Goal: Check status: Check status

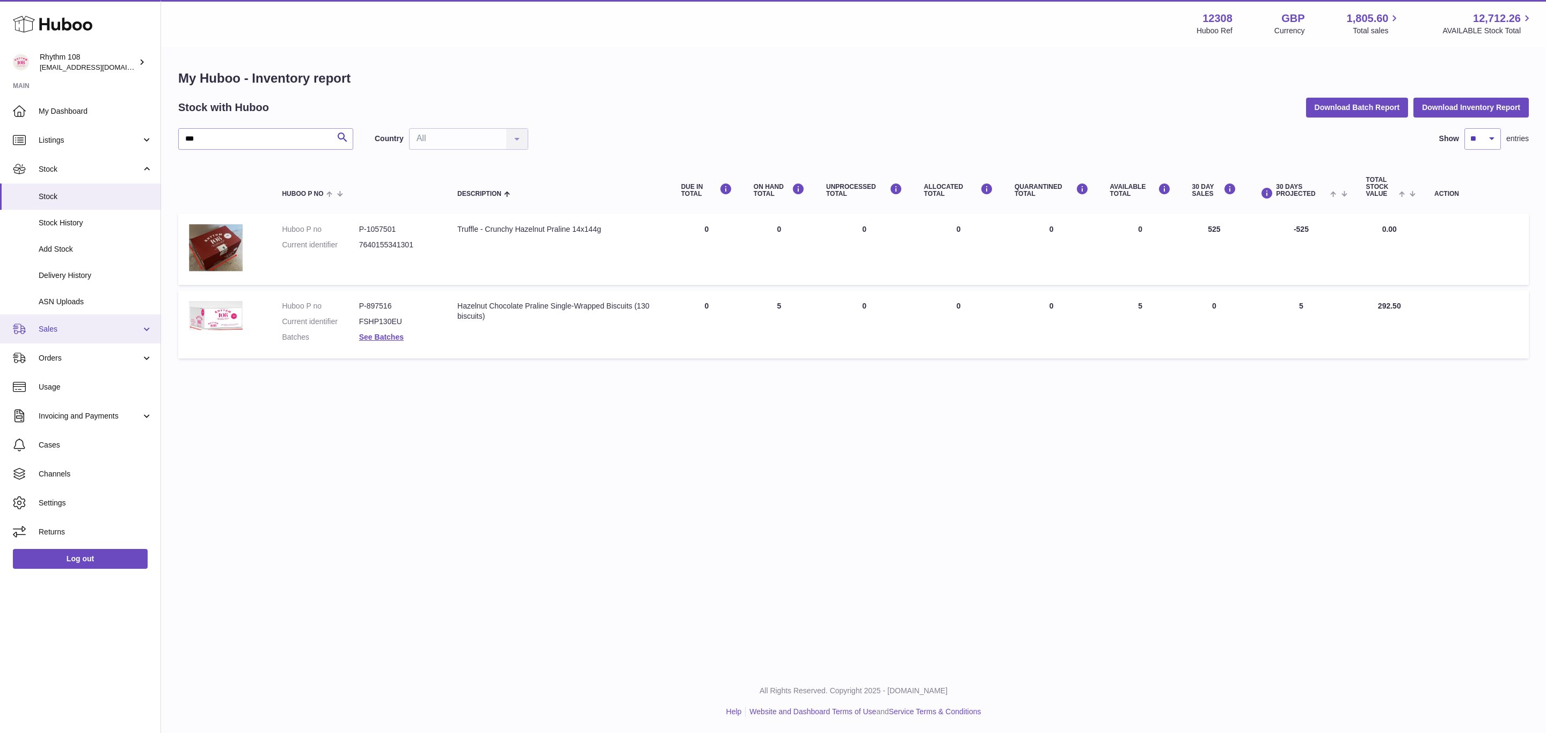
click at [45, 335] on link "Sales" at bounding box center [80, 329] width 161 height 29
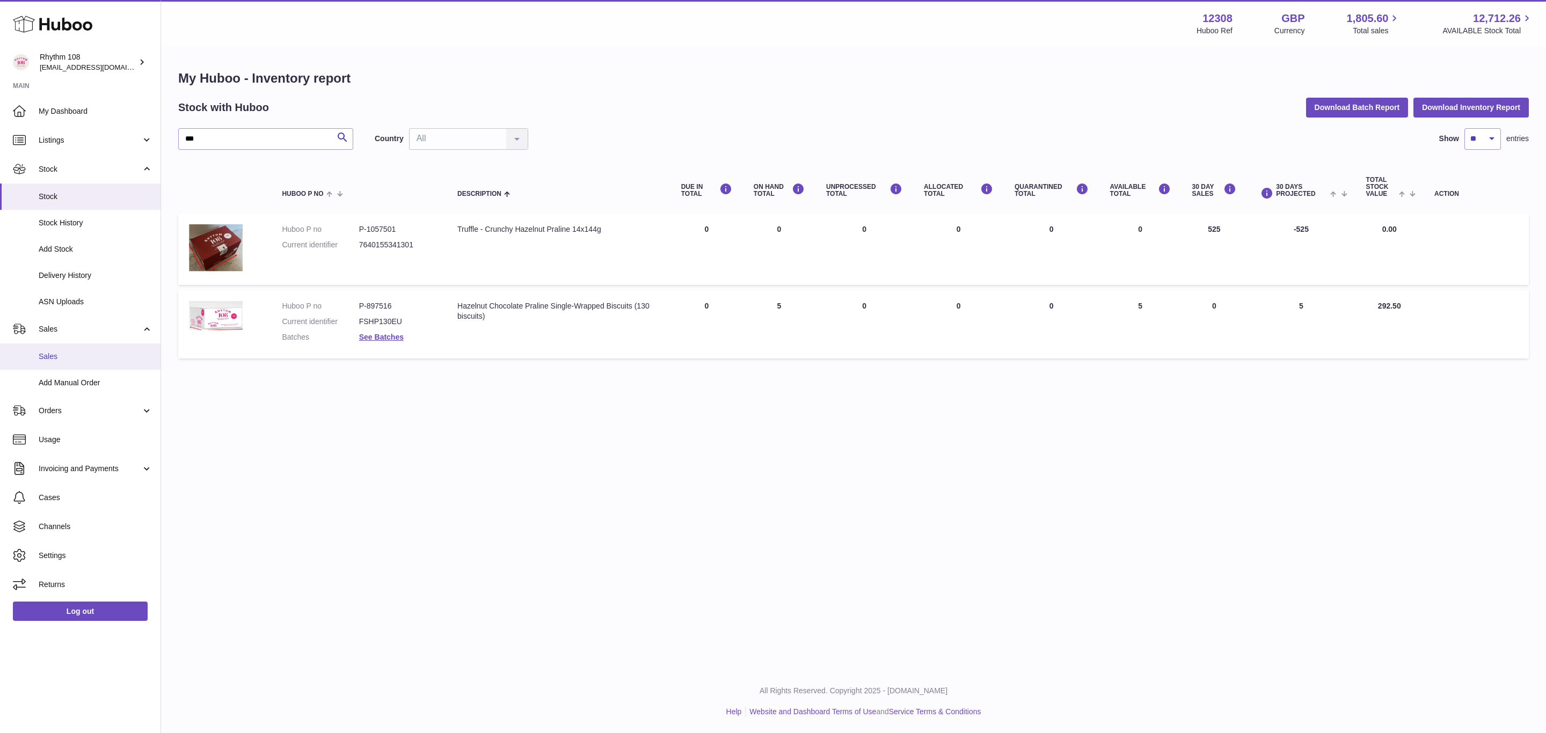
click at [64, 358] on span "Sales" at bounding box center [96, 357] width 114 height 10
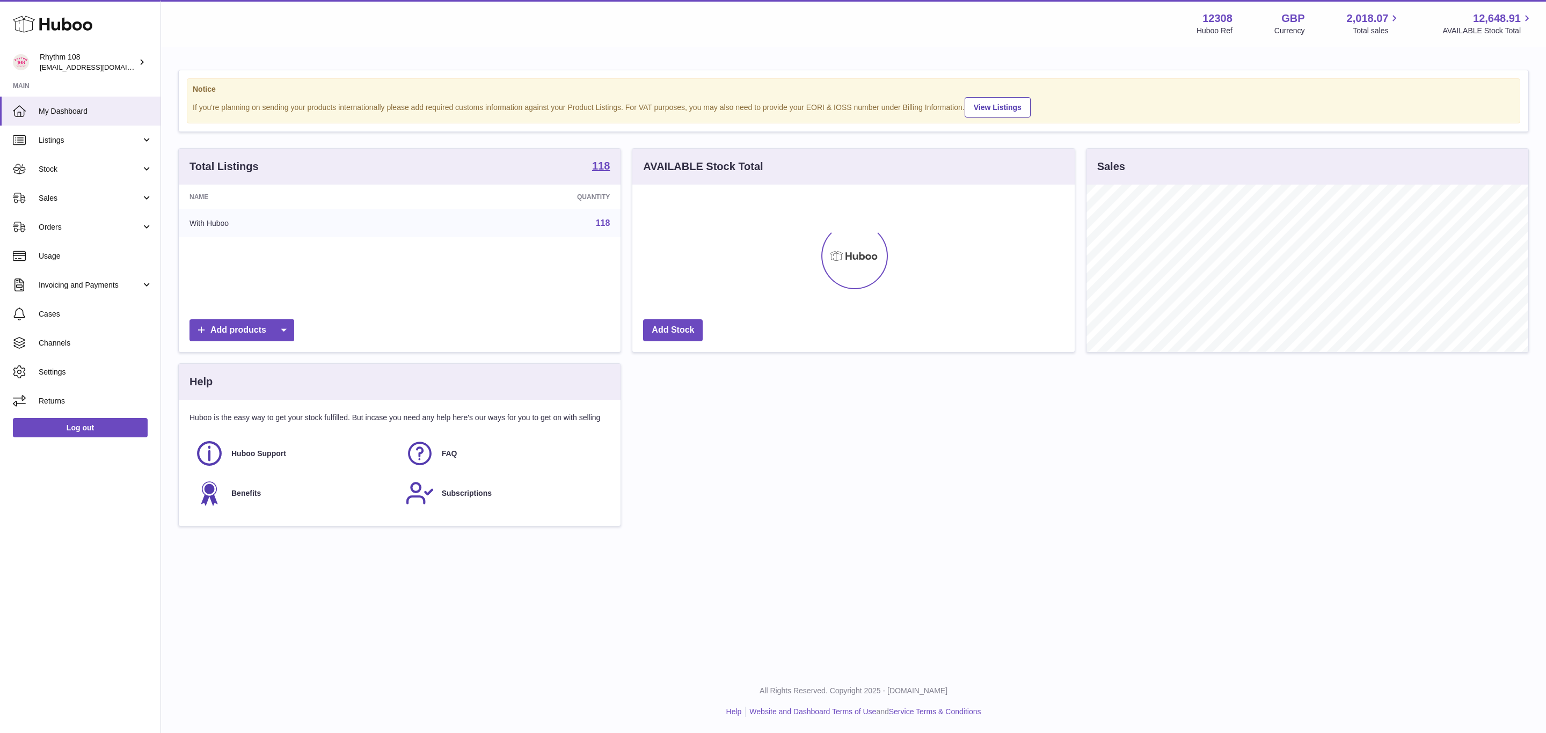
scroll to position [168, 441]
click at [46, 203] on span "Sales" at bounding box center [90, 198] width 103 height 10
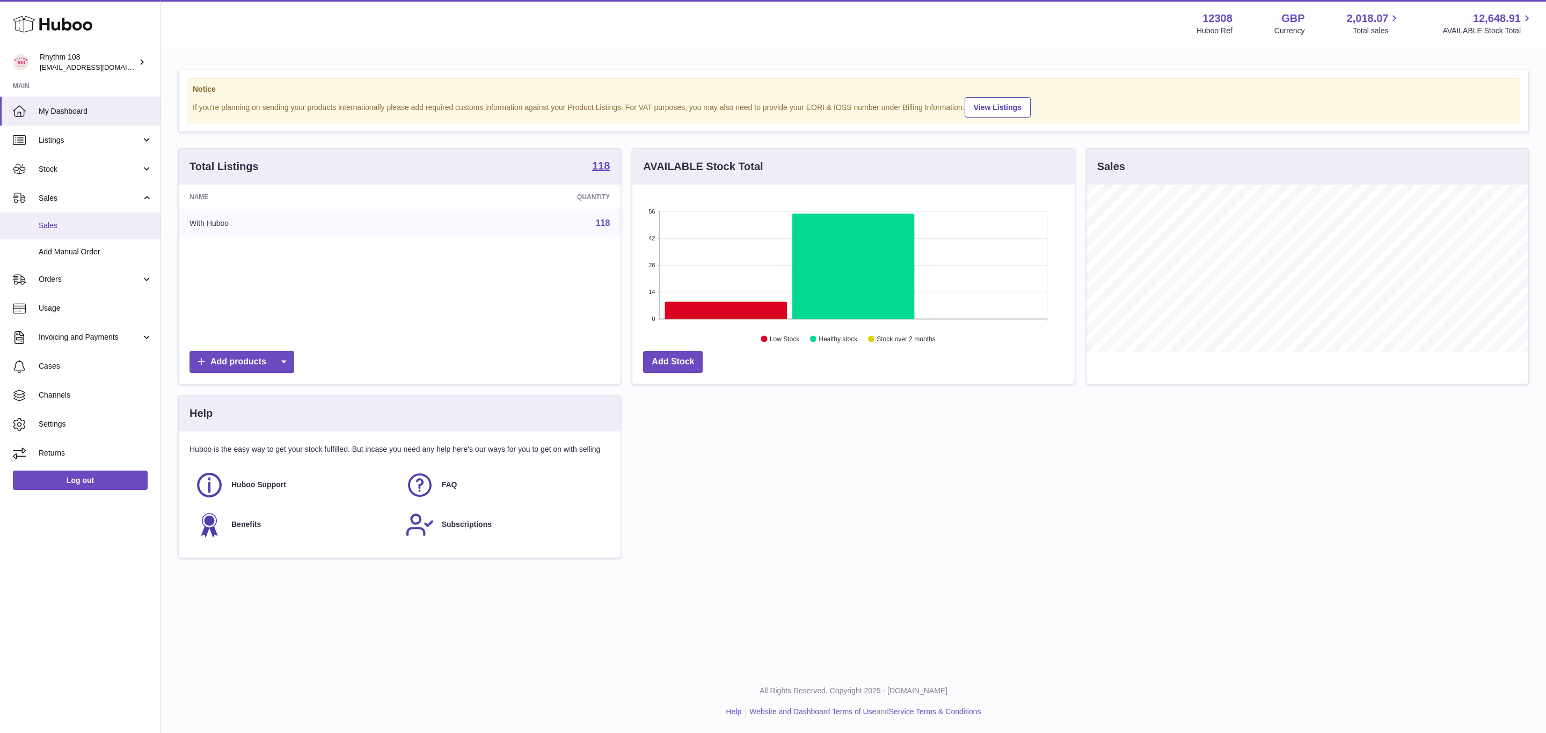
click at [76, 227] on span "Sales" at bounding box center [96, 226] width 114 height 10
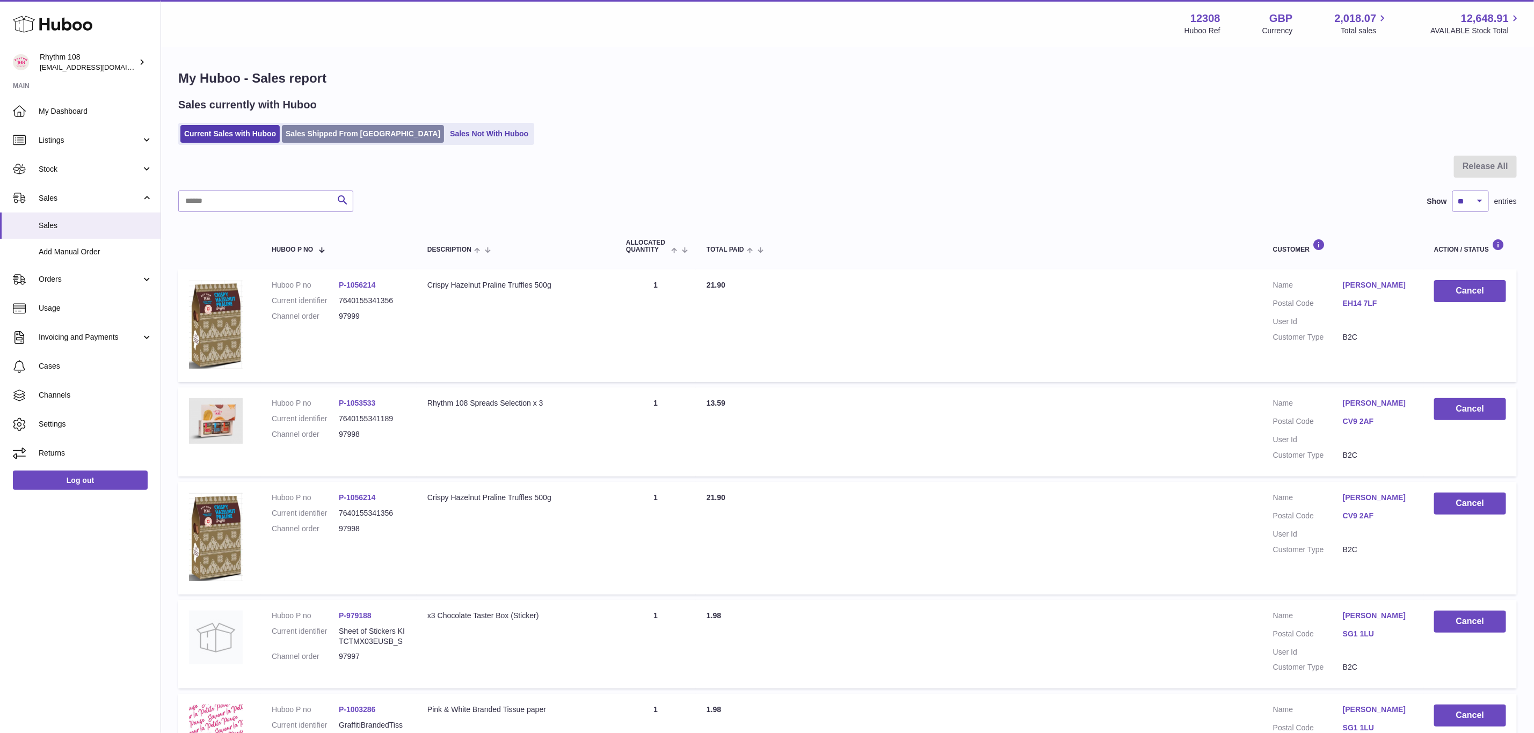
click at [311, 139] on link "Sales Shipped From [GEOGRAPHIC_DATA]" at bounding box center [363, 134] width 162 height 18
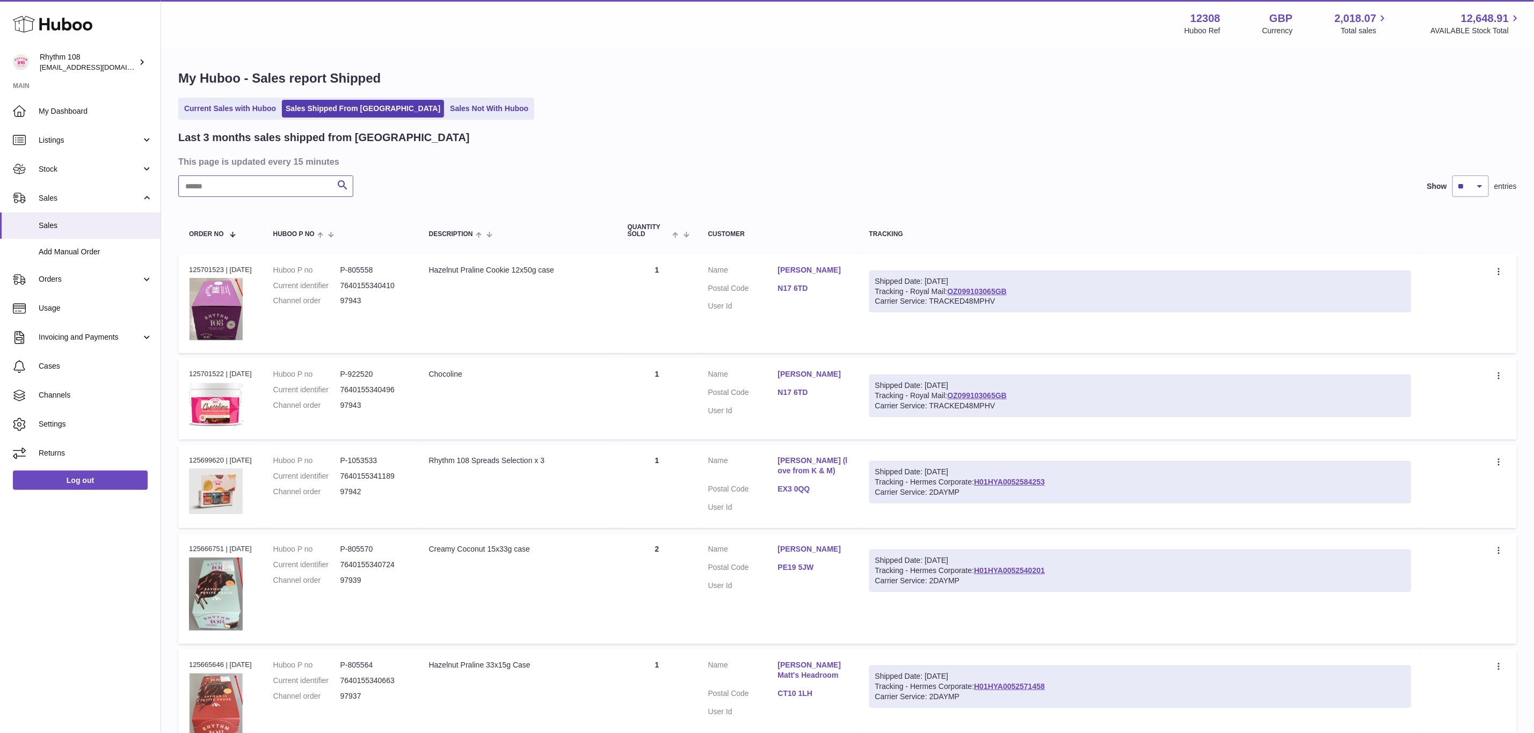
click at [279, 181] on input "text" at bounding box center [265, 186] width 175 height 21
type input "*****"
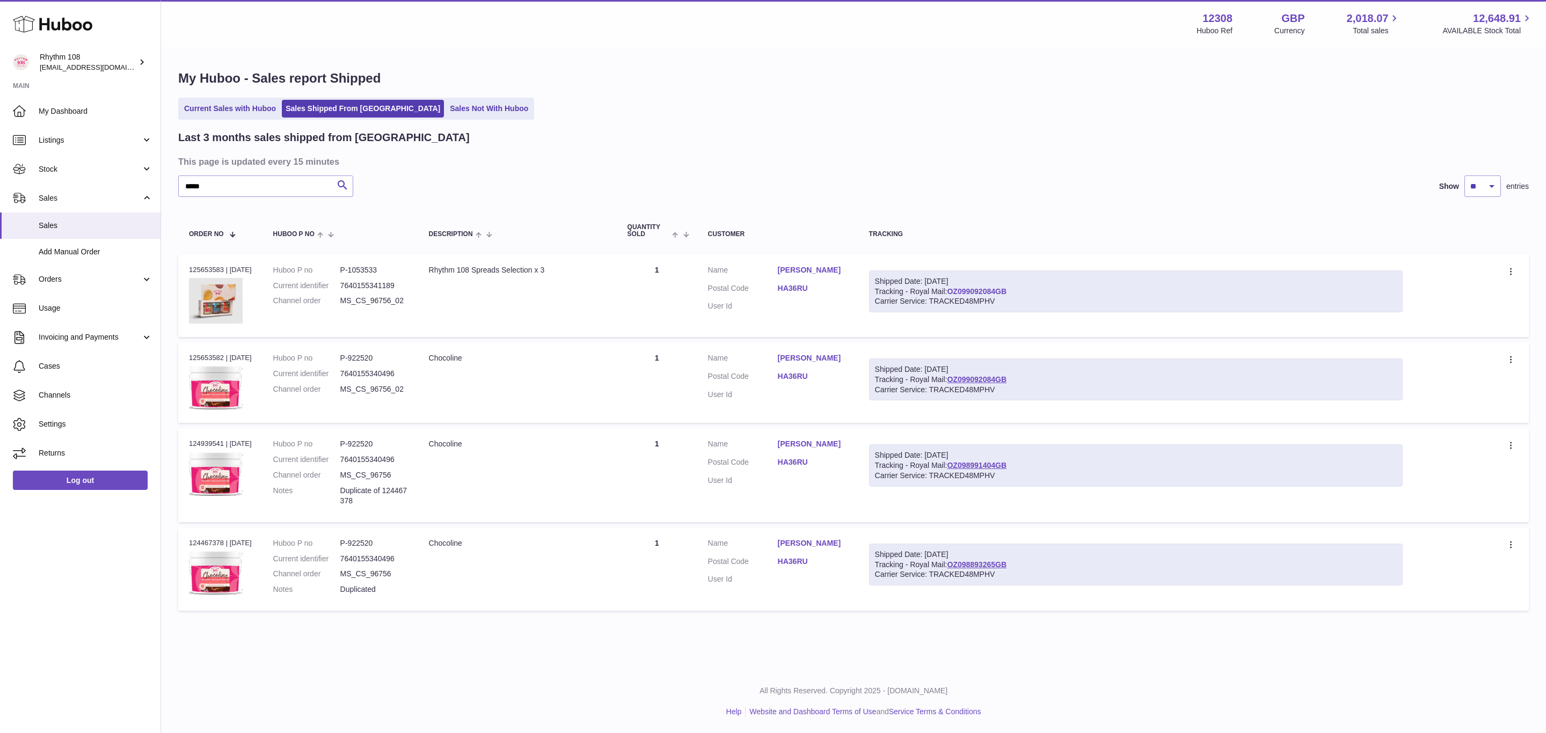
click at [982, 287] on link "OZ099092084GB" at bounding box center [977, 291] width 60 height 9
